Goal: Task Accomplishment & Management: Manage account settings

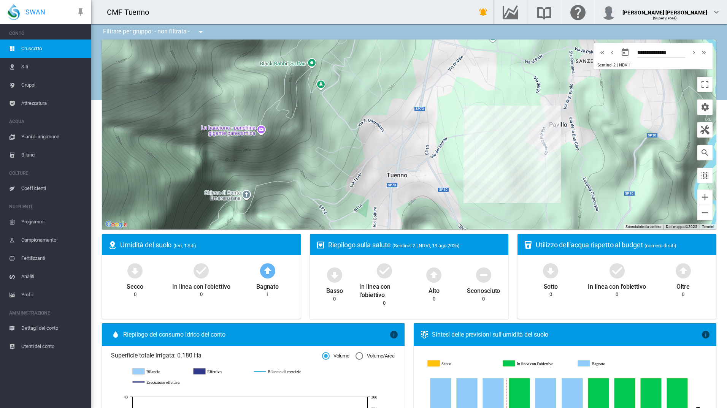
click at [35, 188] on span "Coefficienti" at bounding box center [53, 189] width 64 height 18
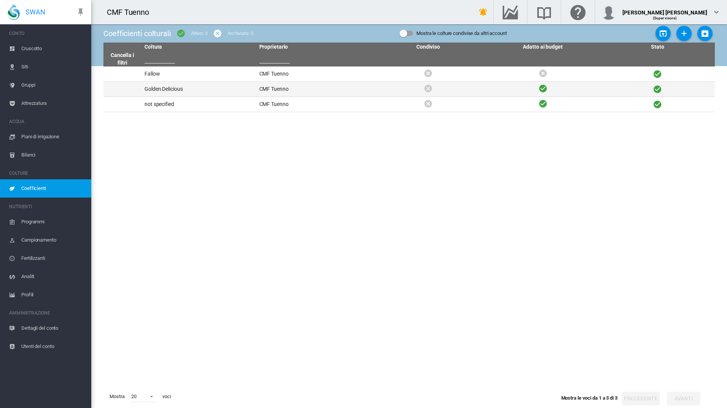
click at [171, 86] on td "Golden Delicious" at bounding box center [198, 89] width 115 height 15
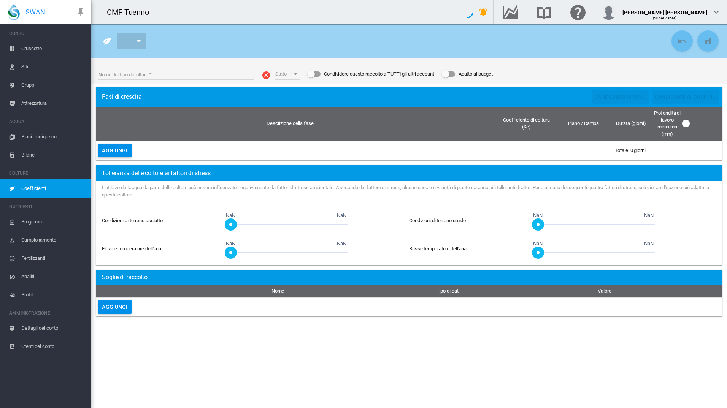
type input "**********"
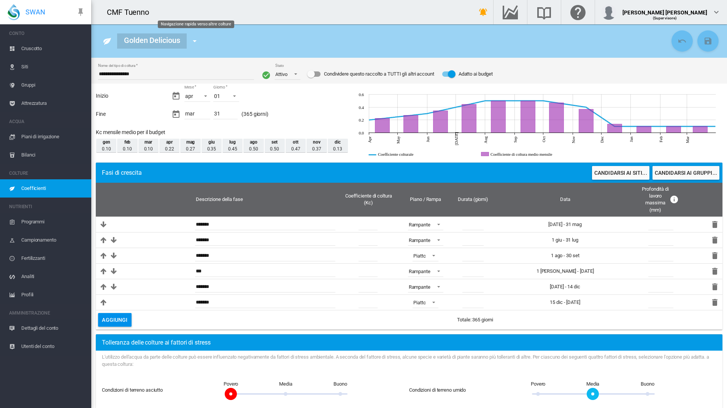
click at [192, 42] on md-icon "icon-menu-down" at bounding box center [194, 41] width 9 height 9
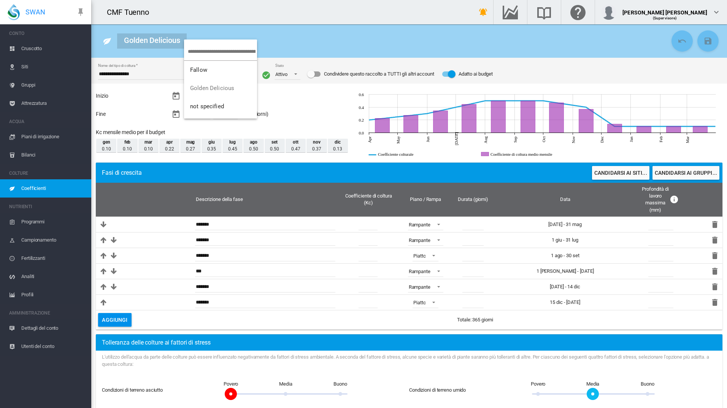
drag, startPoint x: 215, startPoint y: 31, endPoint x: 195, endPoint y: 33, distance: 19.5
click at [215, 31] on md-backdrop at bounding box center [363, 204] width 727 height 408
click at [165, 42] on div "Golden Delicious" at bounding box center [152, 40] width 70 height 15
click at [63, 183] on span "Coefficienti" at bounding box center [53, 189] width 64 height 18
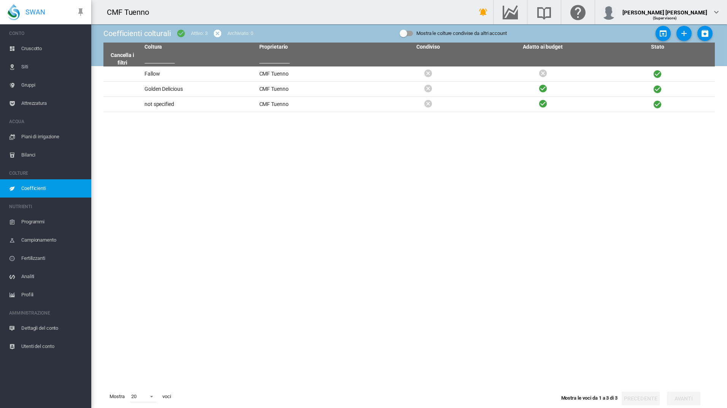
click at [404, 34] on div "Mostra le colture condivise da altri account" at bounding box center [406, 33] width 13 height 5
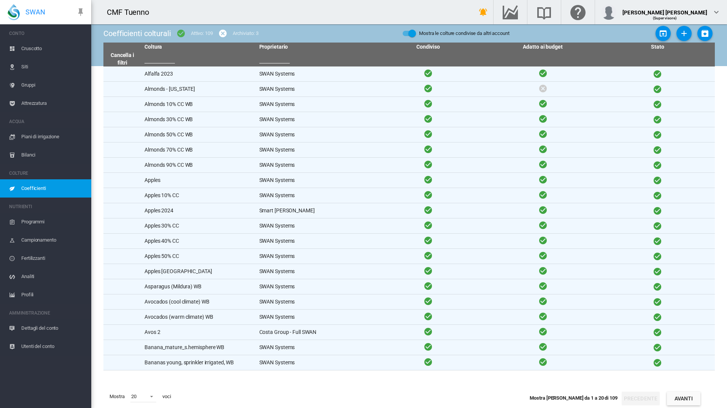
scroll to position [0, 0]
click at [408, 34] on div "Mostra le colture condivise da altri account" at bounding box center [412, 33] width 8 height 8
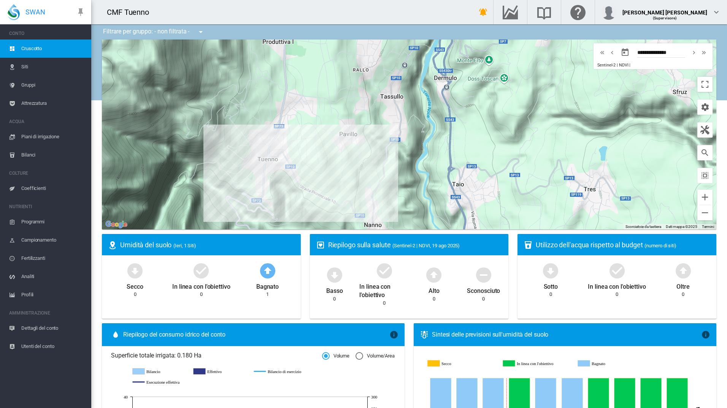
click at [32, 183] on span "Coefficienti" at bounding box center [53, 189] width 64 height 18
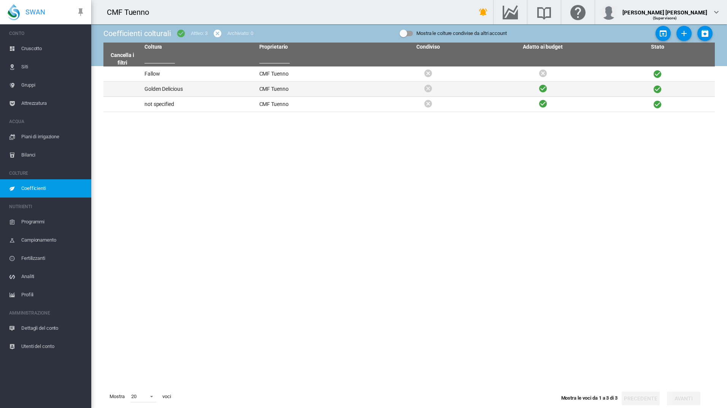
click at [204, 88] on td "Golden Delicious" at bounding box center [198, 89] width 115 height 15
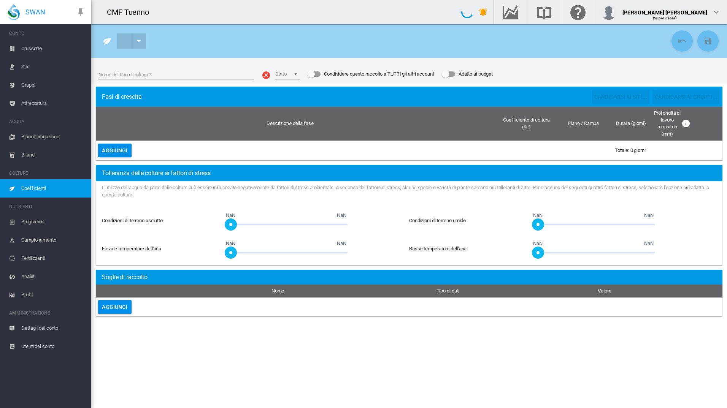
type input "**********"
